Goal: Find specific page/section: Find specific page/section

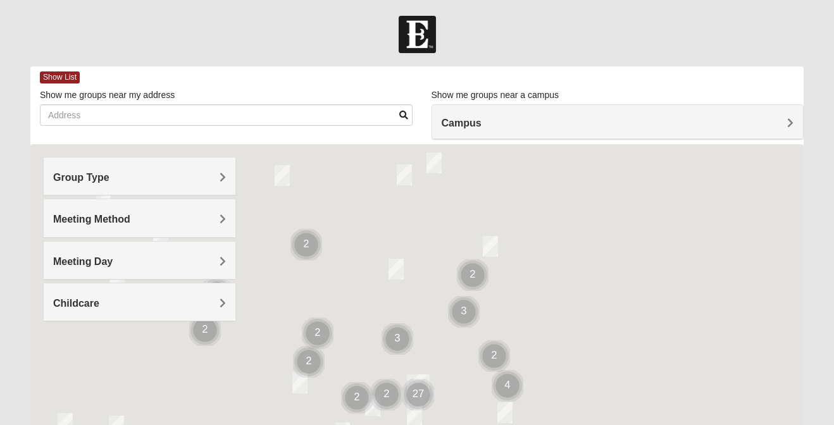
scroll to position [271, 0]
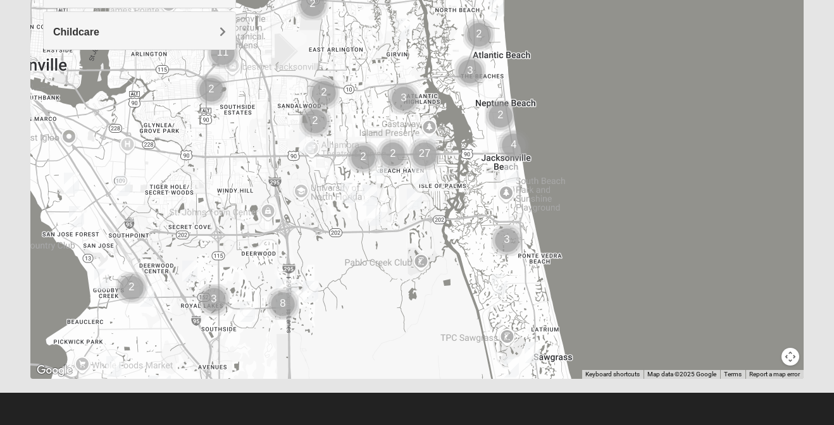
drag, startPoint x: 497, startPoint y: 97, endPoint x: 516, endPoint y: 168, distance: 73.2
click at [516, 157] on div "To navigate, press the arrow keys." at bounding box center [809, 157] width 773 height 0
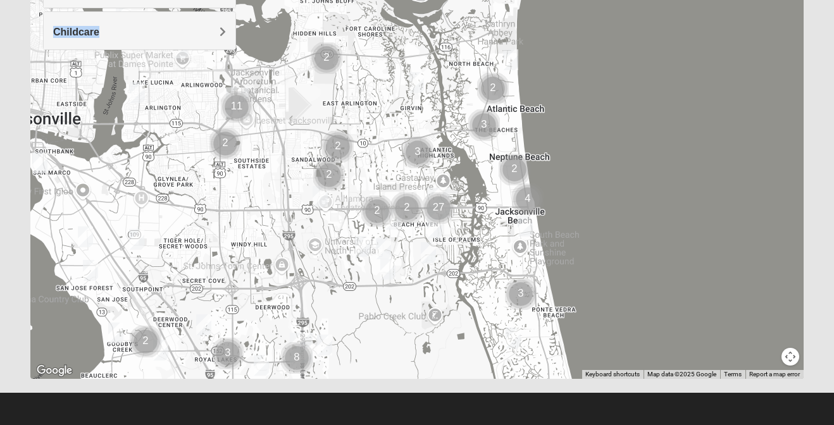
drag, startPoint x: 187, startPoint y: 25, endPoint x: 177, endPoint y: 89, distance: 64.6
click at [177, 89] on div "Group Type Mixed Group Men Only Women Only 1825 Meeting Method In Person Virtual" at bounding box center [416, 126] width 773 height 506
click at [178, 140] on div at bounding box center [416, 126] width 773 height 506
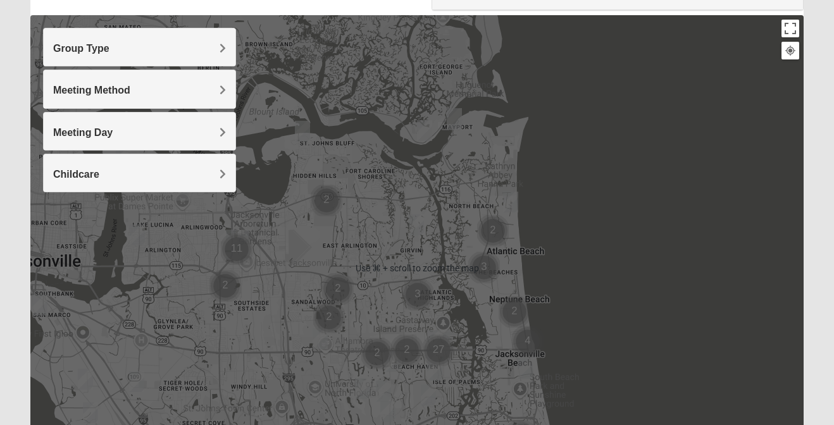
scroll to position [117, 0]
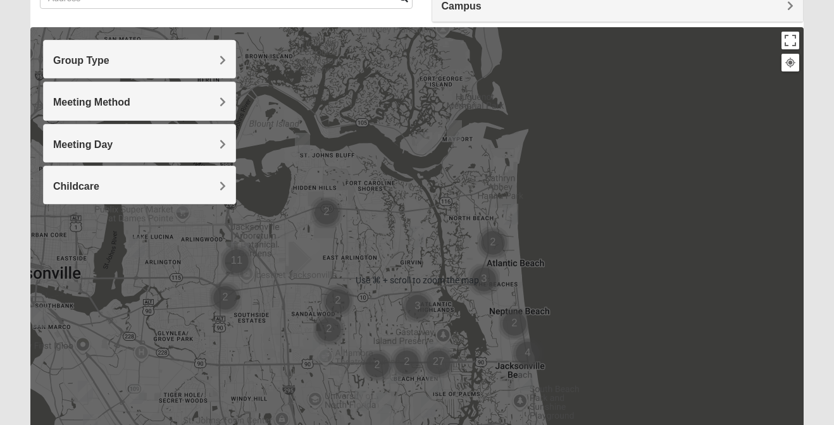
click at [95, 72] on div "Group Type" at bounding box center [140, 58] width 192 height 37
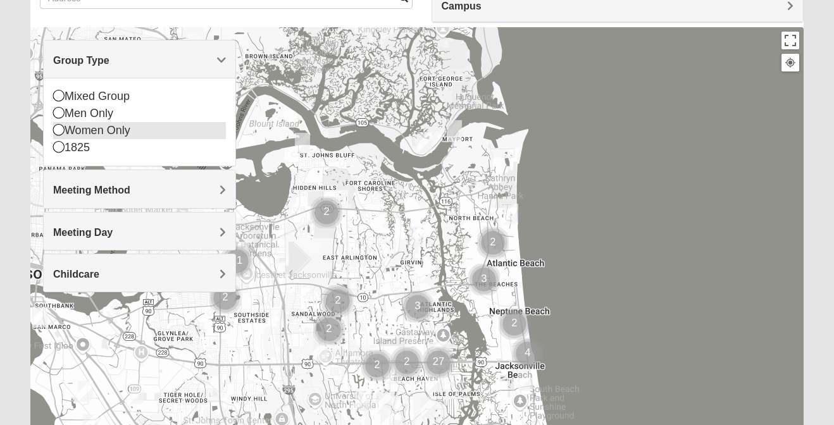
click at [82, 133] on div "Women Only" at bounding box center [139, 130] width 173 height 17
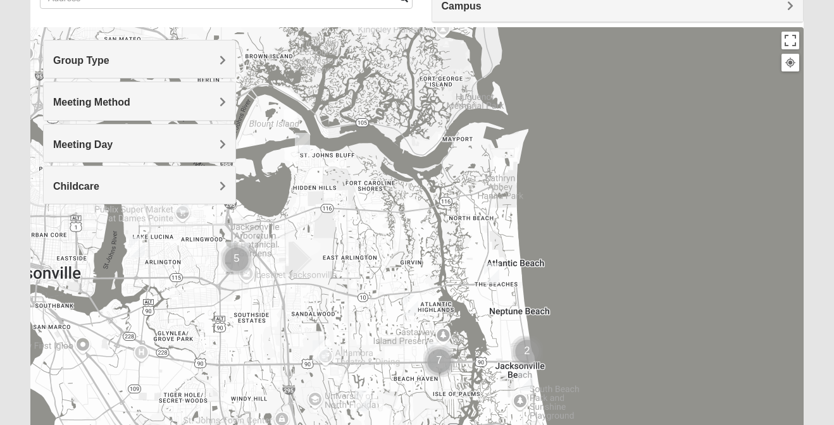
click at [489, 281] on img "Womens Foran 32233" at bounding box center [491, 273] width 15 height 21
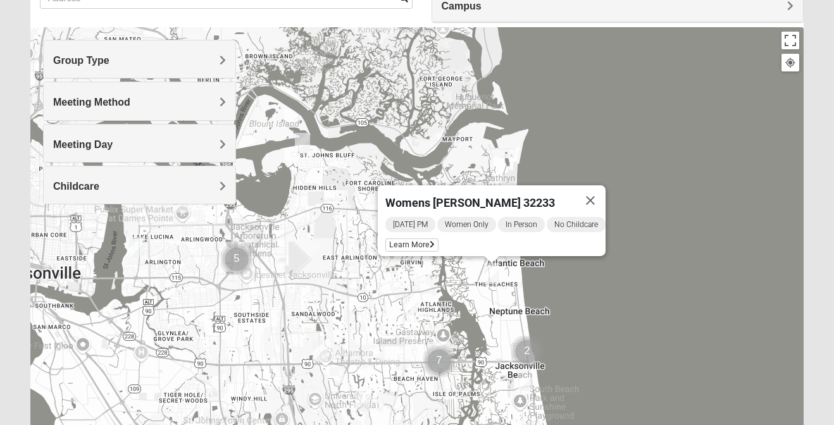
click at [555, 300] on div "Womens [PERSON_NAME] 32233 [DATE] PM Women Only In Person No Childcare Learn Mo…" at bounding box center [416, 280] width 773 height 506
click at [697, 173] on div "Womens [PERSON_NAME] 32233 [DATE] PM Women Only In Person No Childcare Learn Mo…" at bounding box center [416, 280] width 773 height 506
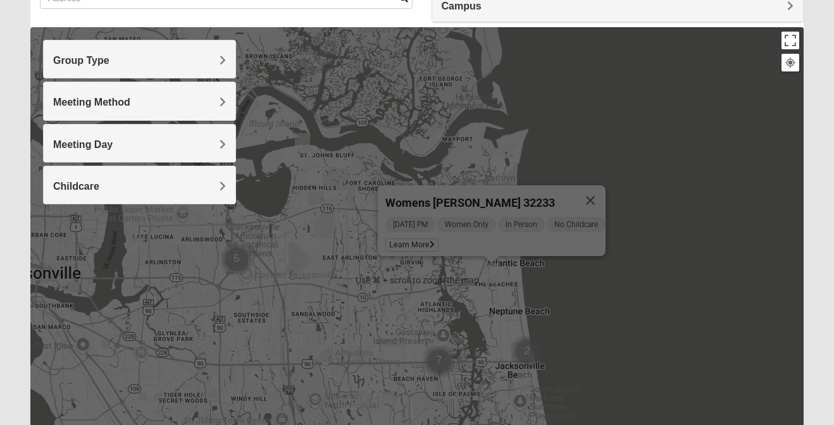
scroll to position [152, 0]
